Goal: Information Seeking & Learning: Learn about a topic

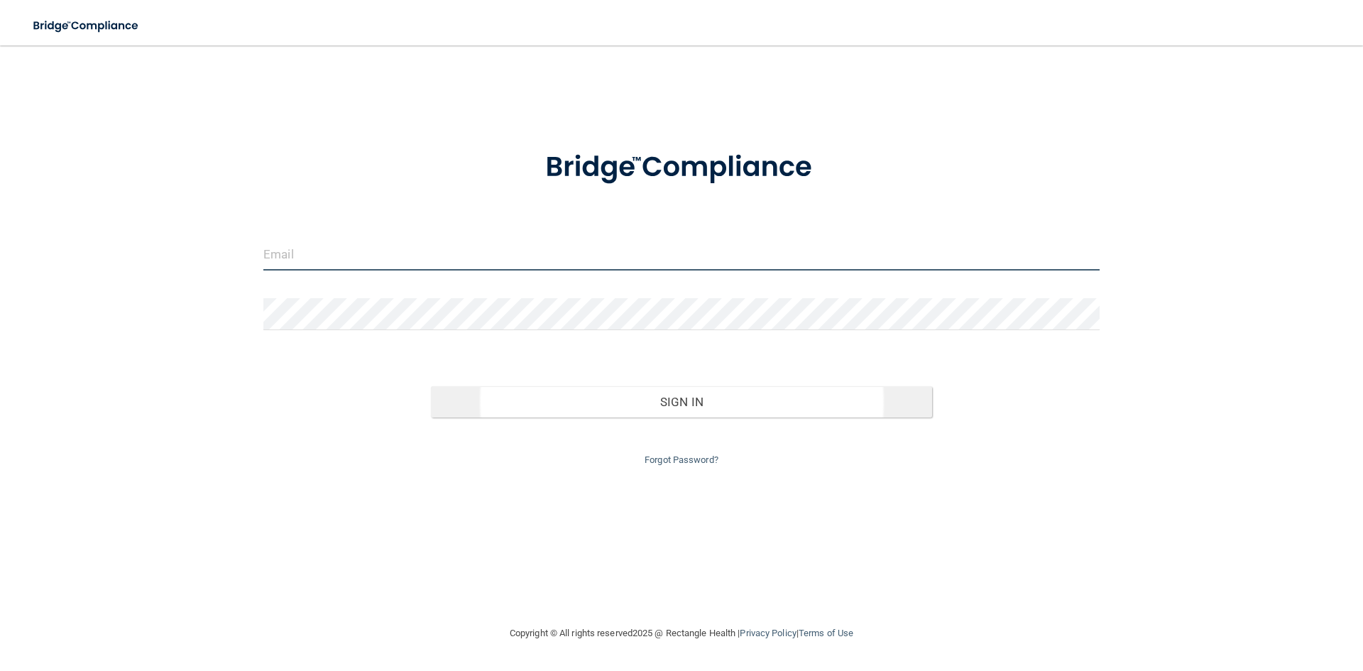
type input "[PERSON_NAME][EMAIL_ADDRESS][DOMAIN_NAME]"
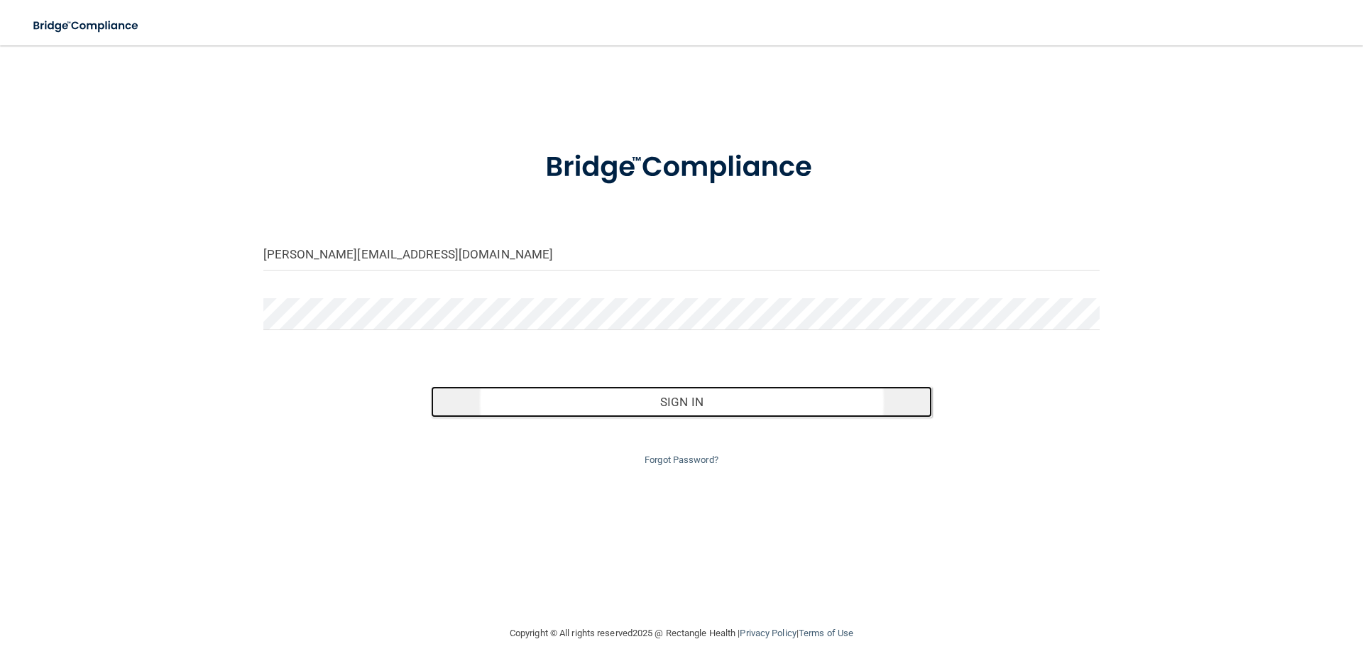
click at [759, 405] on button "Sign In" at bounding box center [682, 401] width 502 height 31
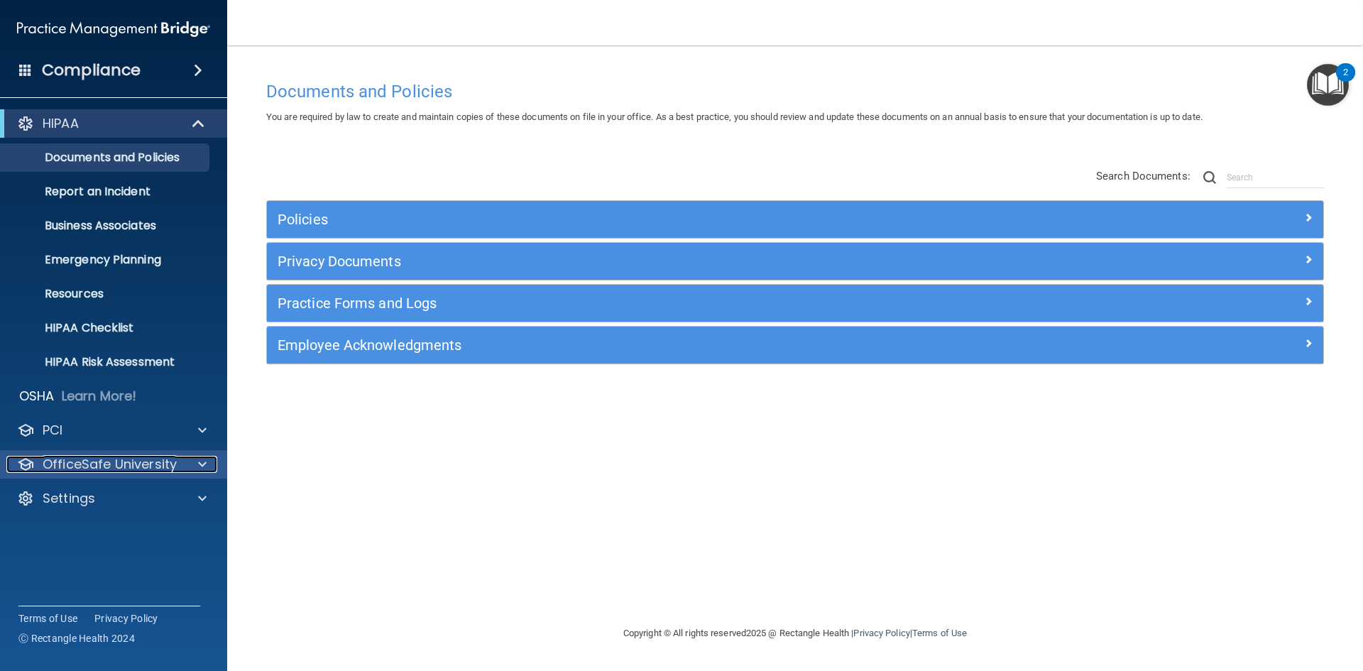
click at [161, 461] on p "OfficeSafe University" at bounding box center [110, 464] width 134 height 17
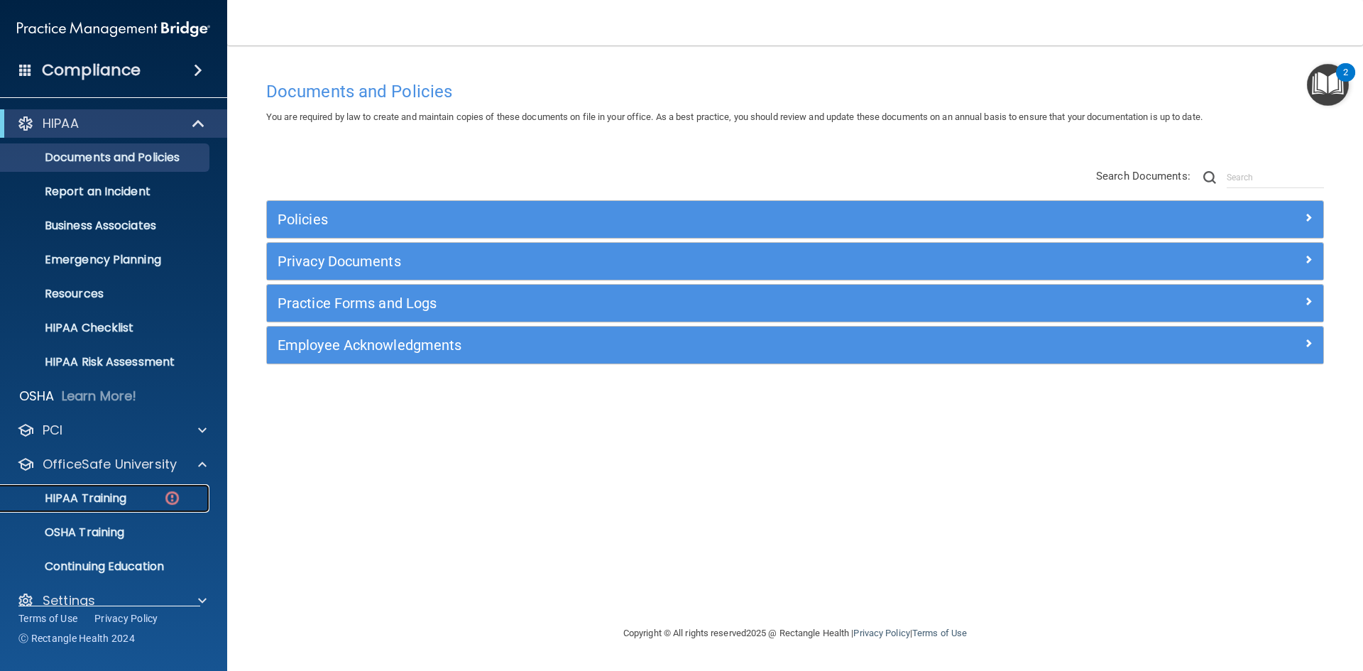
click at [99, 499] on p "HIPAA Training" at bounding box center [67, 498] width 117 height 14
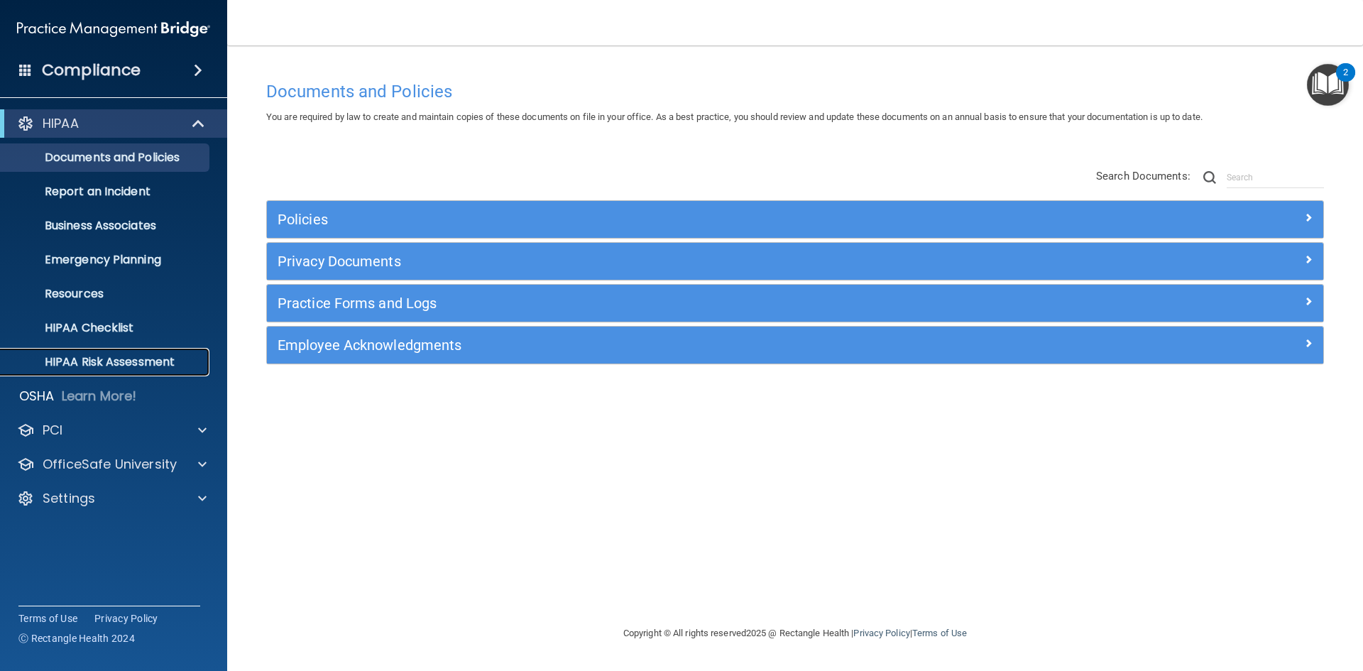
click at [79, 357] on p "HIPAA Risk Assessment" at bounding box center [106, 362] width 194 height 14
click at [121, 464] on p "OfficeSafe University" at bounding box center [110, 464] width 134 height 17
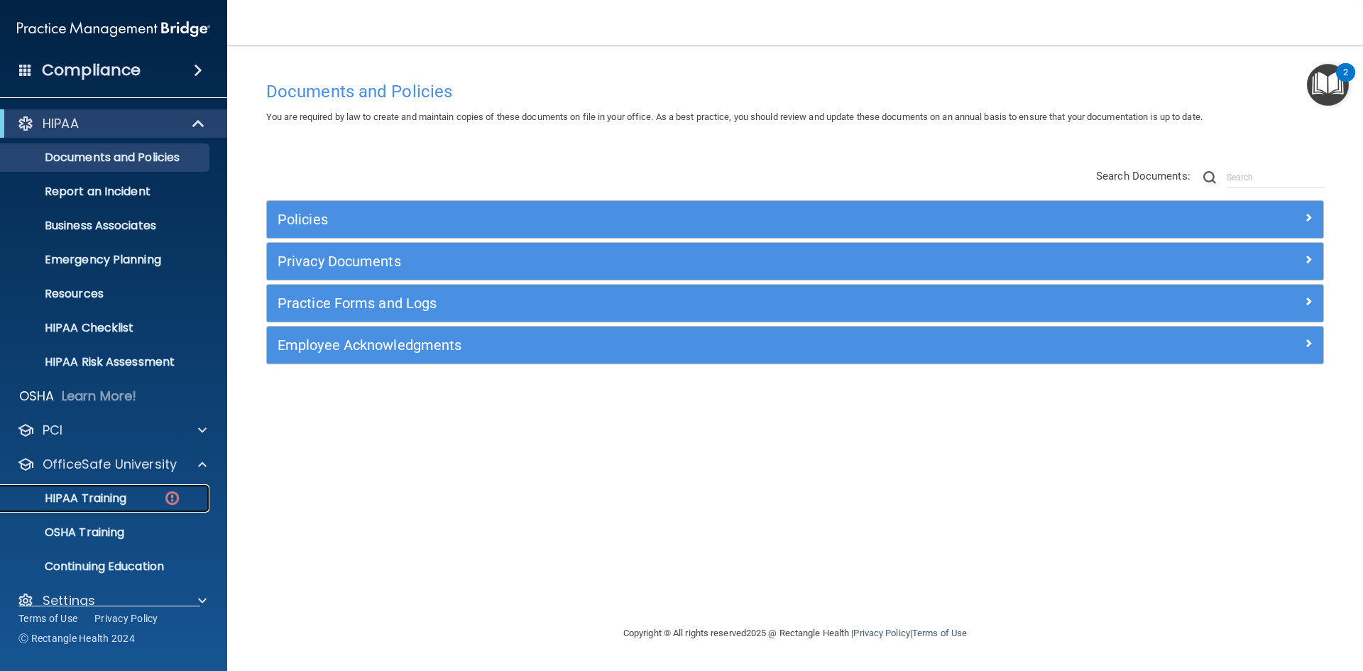
click at [91, 495] on p "HIPAA Training" at bounding box center [67, 498] width 117 height 14
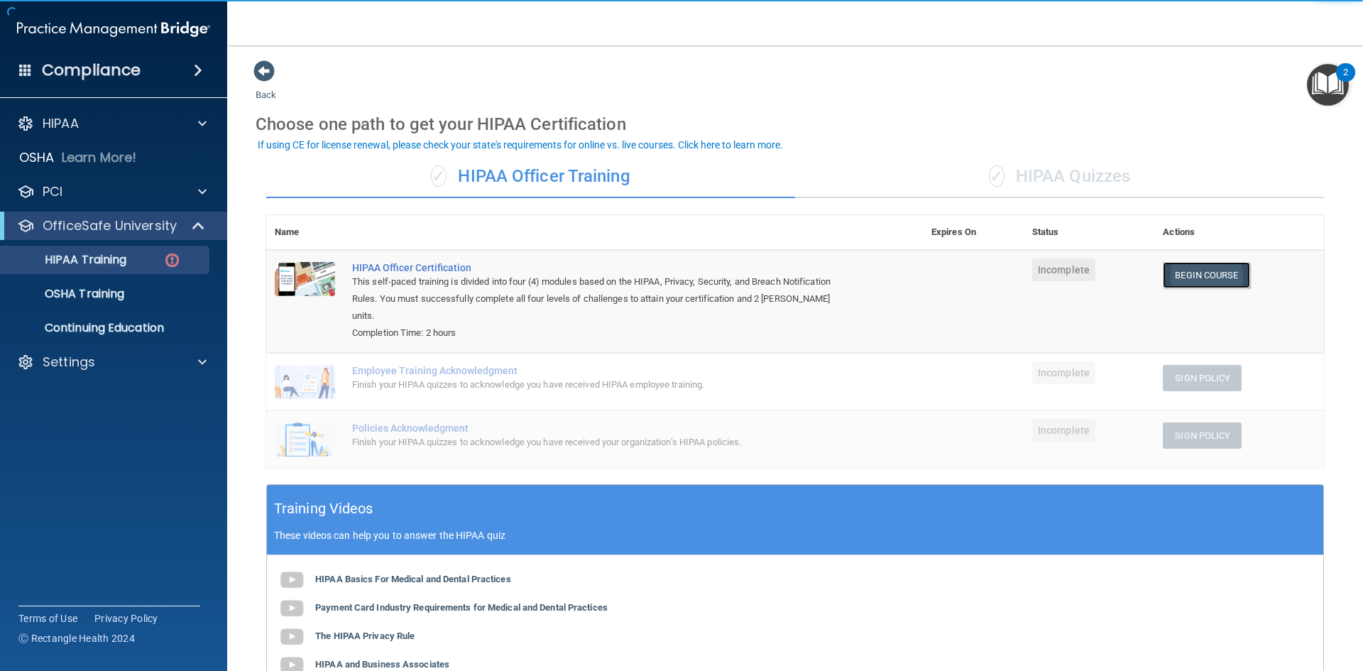
click at [1178, 268] on link "Begin Course" at bounding box center [1205, 275] width 87 height 26
